Goal: Transaction & Acquisition: Purchase product/service

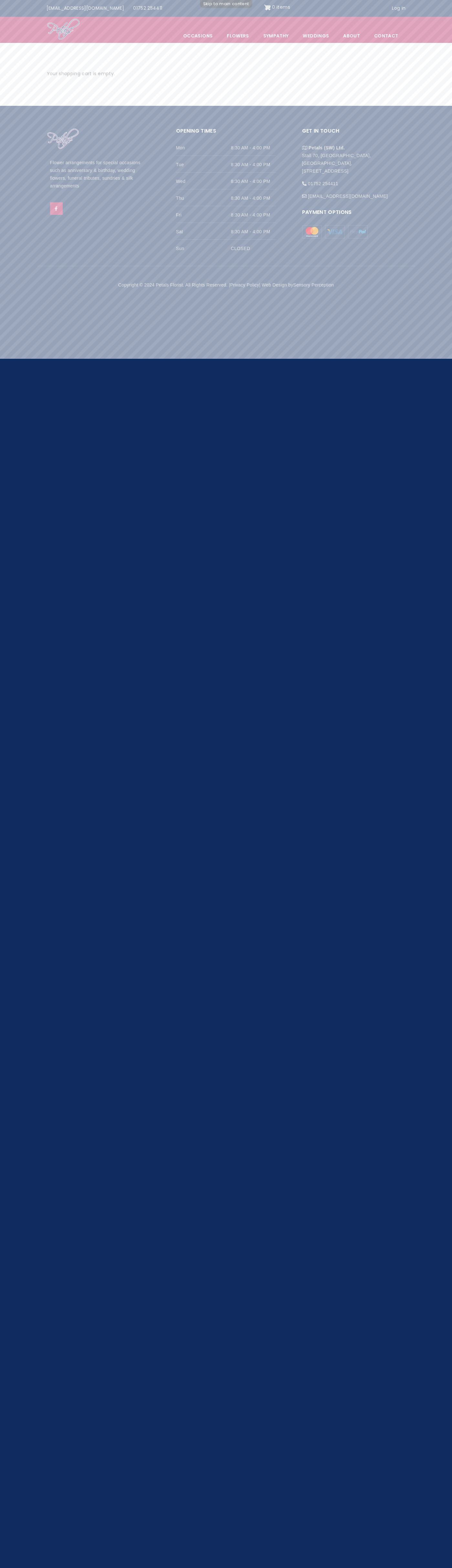
click at [26, 4] on body "Menu Occasions Open submenu Flowers Open submenu Sympathy Weddings Open submenu…" at bounding box center [226, 153] width 452 height 306
click at [334, 239] on div "Payment Options" at bounding box center [351, 222] width 107 height 33
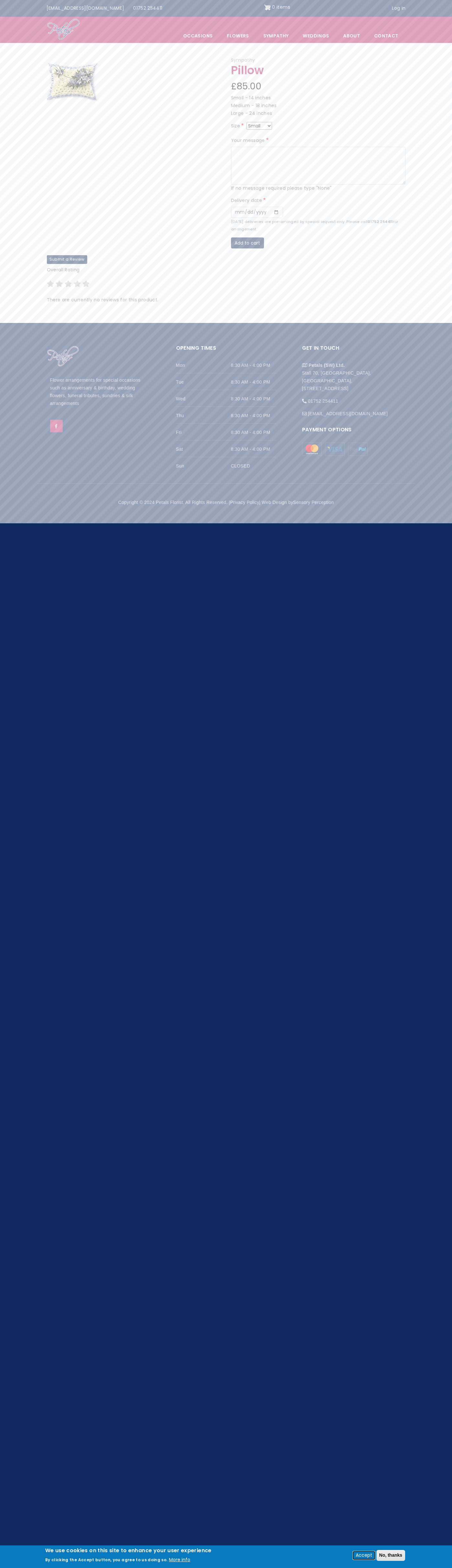
click at [363, 1555] on button "Accept" at bounding box center [364, 1555] width 22 height 8
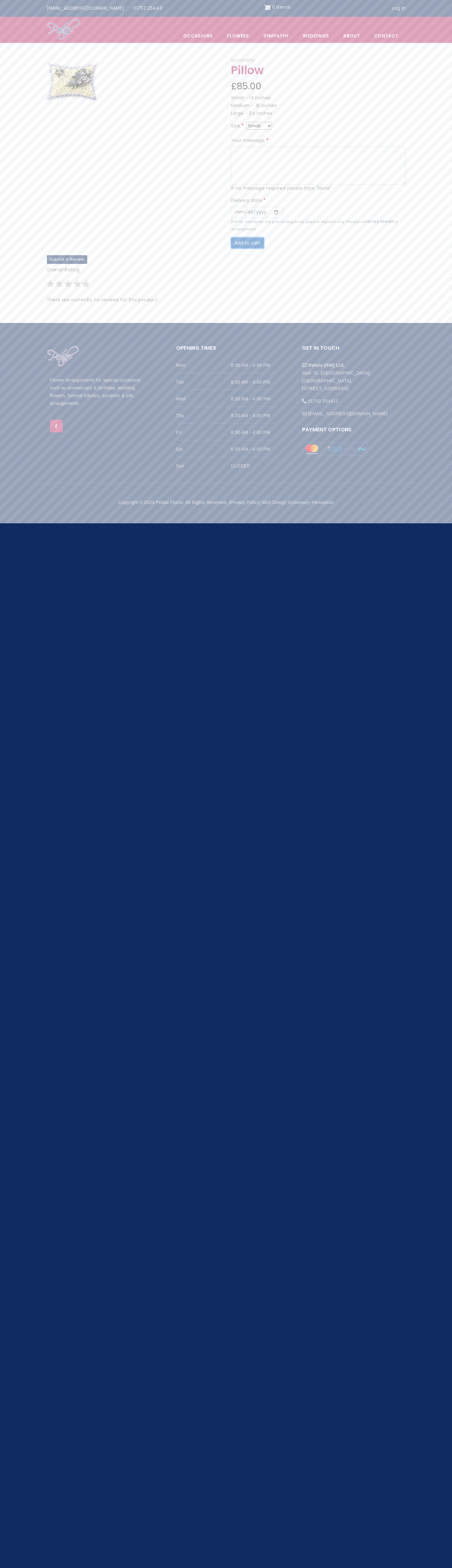
click at [247, 243] on button "Add to cart" at bounding box center [247, 243] width 33 height 11
